Goal: Information Seeking & Learning: Learn about a topic

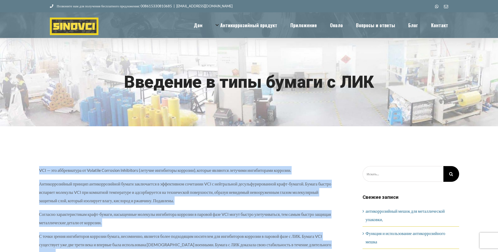
drag, startPoint x: 3, startPoint y: 58, endPoint x: 128, endPoint y: 132, distance: 145.6
copy div "VCI — это аббревиатура от Volatile Corrosion Inhibitors (летучие ингибиторы кор…"
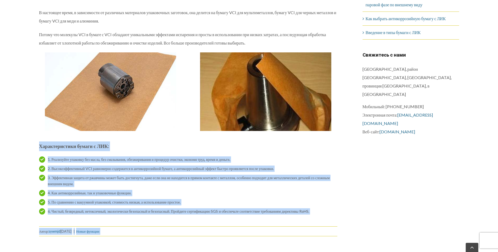
scroll to position [276, 0]
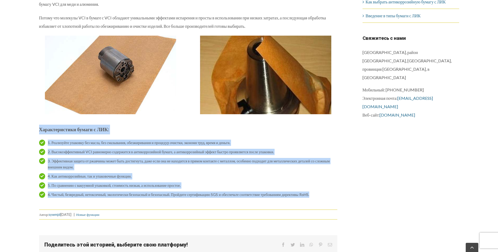
drag, startPoint x: 4, startPoint y: 131, endPoint x: 312, endPoint y: 155, distance: 308.9
click at [312, 155] on div "Характеристики бумаги с ЛИК: 1. Реализуйте упаковку без масла, без смазывания, …" at bounding box center [188, 162] width 298 height 75
copy div "Характеристики бумаги с ЛИК: 1. Реализуйте упаковку без масла, без смазывания, …"
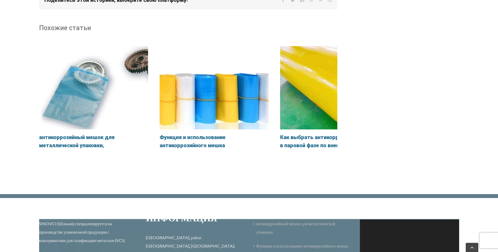
scroll to position [486, 0]
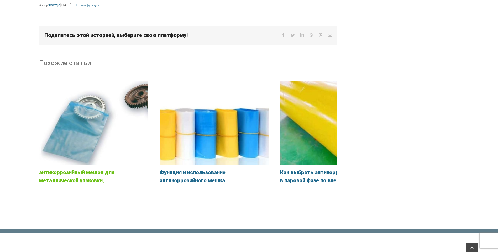
click at [39, 169] on link "антикоррозийный мешок для металлической упаковки," at bounding box center [76, 176] width 75 height 14
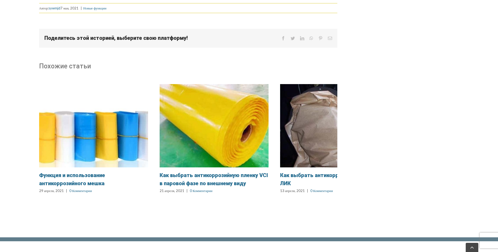
scroll to position [603, 0]
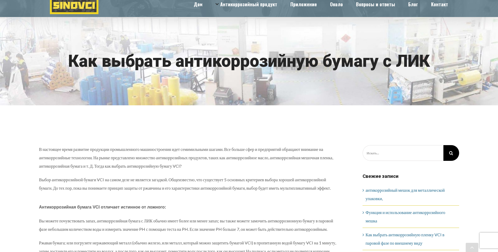
scroll to position [26, 0]
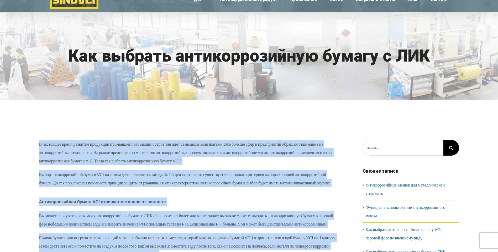
drag, startPoint x: 3, startPoint y: 33, endPoint x: 174, endPoint y: 205, distance: 242.1
copy div "В настоящее время развитие продукции промышленного машиностроения идет семимиль…"
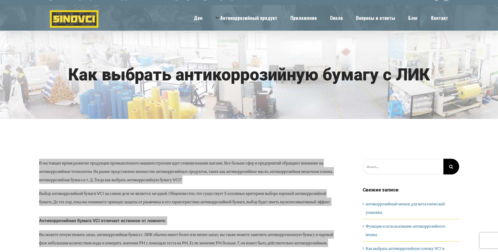
scroll to position [0, 0]
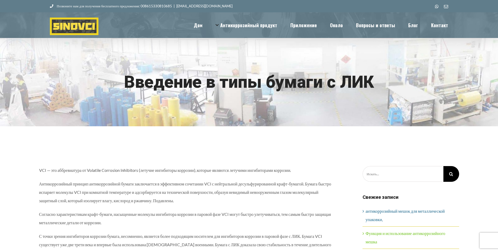
click at [397, 231] on link "Функция и использование антикоррозийного мешка" at bounding box center [405, 237] width 80 height 13
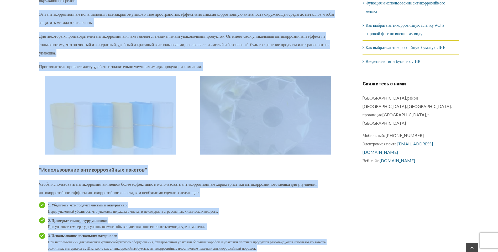
scroll to position [265, 0]
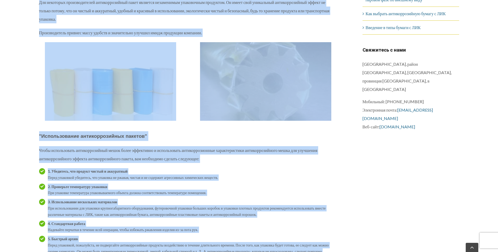
drag, startPoint x: 0, startPoint y: 32, endPoint x: 176, endPoint y: 200, distance: 243.3
copy div "Loremip d sitametconsec adipiscingelitse doeiu Tem incididu utl etd ma aliq-eni…"
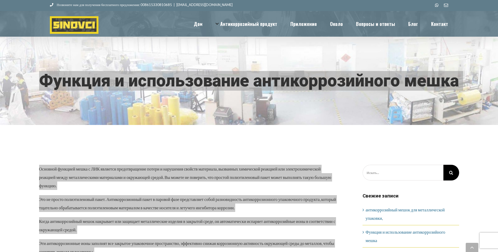
scroll to position [0, 0]
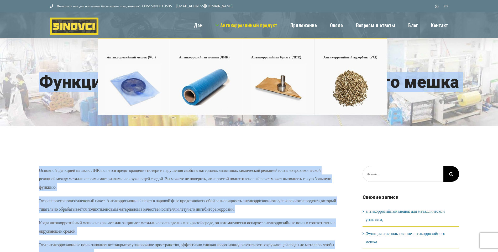
click at [277, 23] on span "Антикоррозийный продукт" at bounding box center [248, 25] width 57 height 5
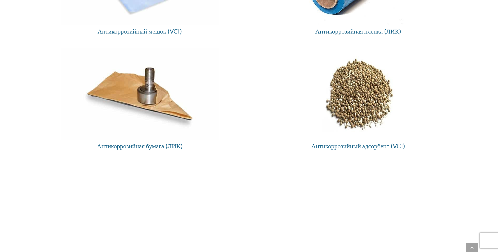
scroll to position [184, 0]
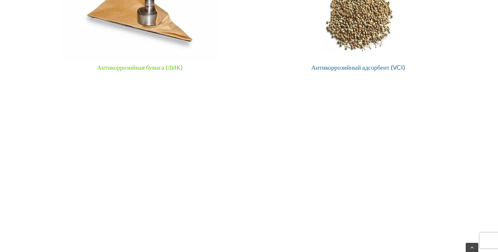
click at [121, 71] on span "Антикоррозийная бумага (ЛИК)" at bounding box center [140, 67] width 86 height 8
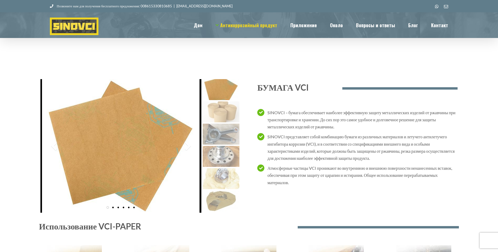
click at [221, 168] on img at bounding box center [221, 178] width 37 height 21
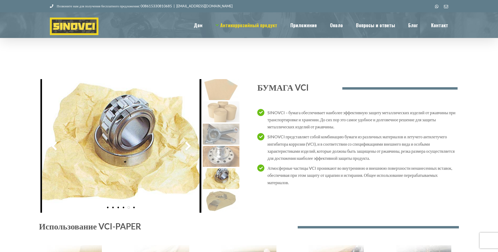
click at [107, 108] on img at bounding box center [120, 146] width 157 height 134
click at [106, 114] on img at bounding box center [120, 146] width 157 height 134
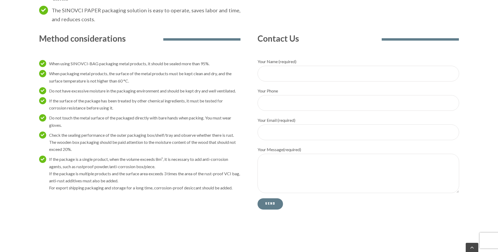
scroll to position [656, 0]
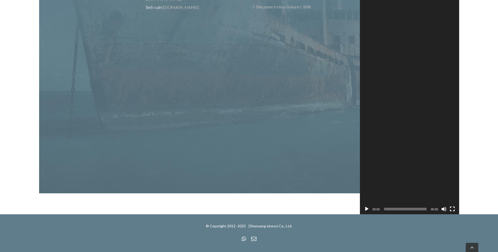
scroll to position [992, 0]
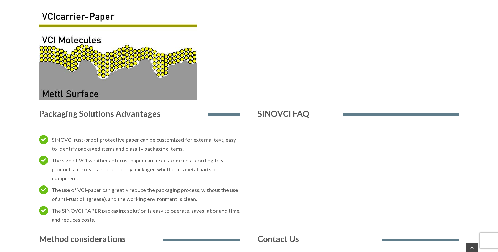
scroll to position [175, 0]
